Goal: Task Accomplishment & Management: Use online tool/utility

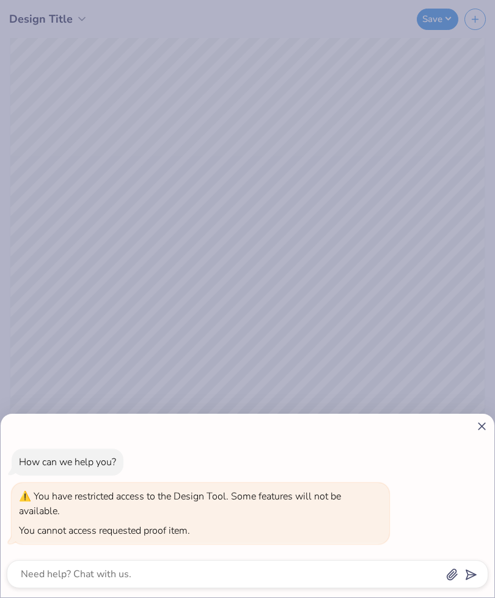
click at [476, 425] on icon at bounding box center [482, 426] width 13 height 13
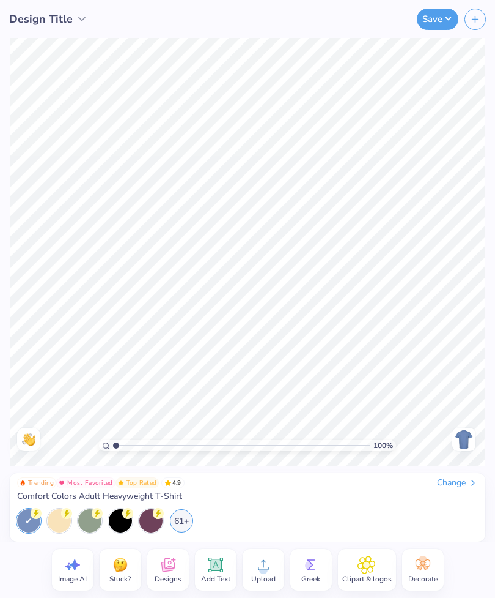
click at [473, 20] on icon "button" at bounding box center [475, 19] width 10 height 10
click at [476, 35] on div "Save" at bounding box center [324, 19] width 344 height 38
click at [440, 23] on button "Save" at bounding box center [438, 19] width 42 height 21
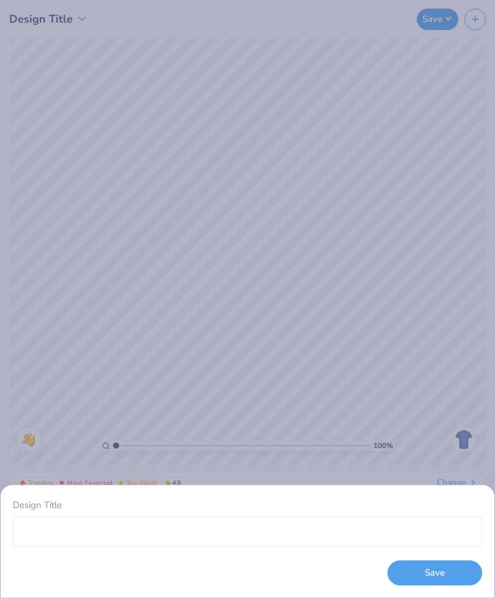
click at [453, 568] on button "Save" at bounding box center [435, 572] width 95 height 25
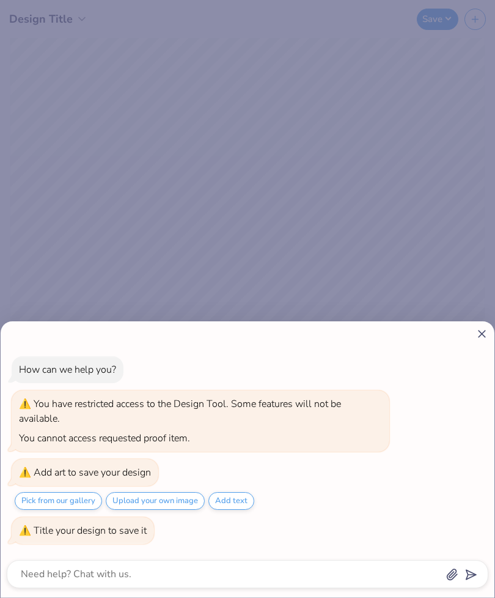
click at [479, 332] on icon at bounding box center [482, 333] width 13 height 13
type textarea "x"
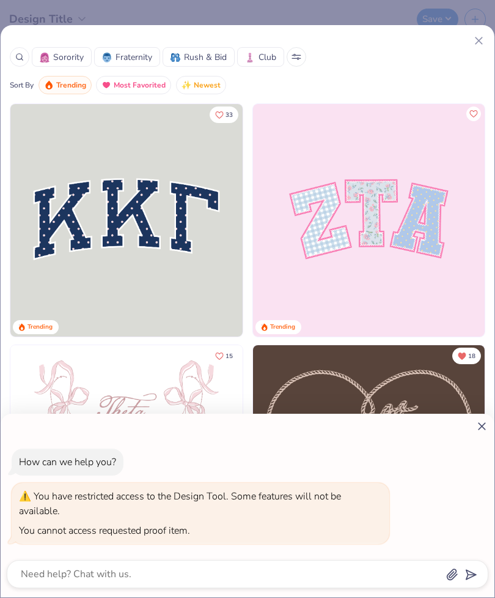
type textarea "x"
